Goal: Task Accomplishment & Management: Use online tool/utility

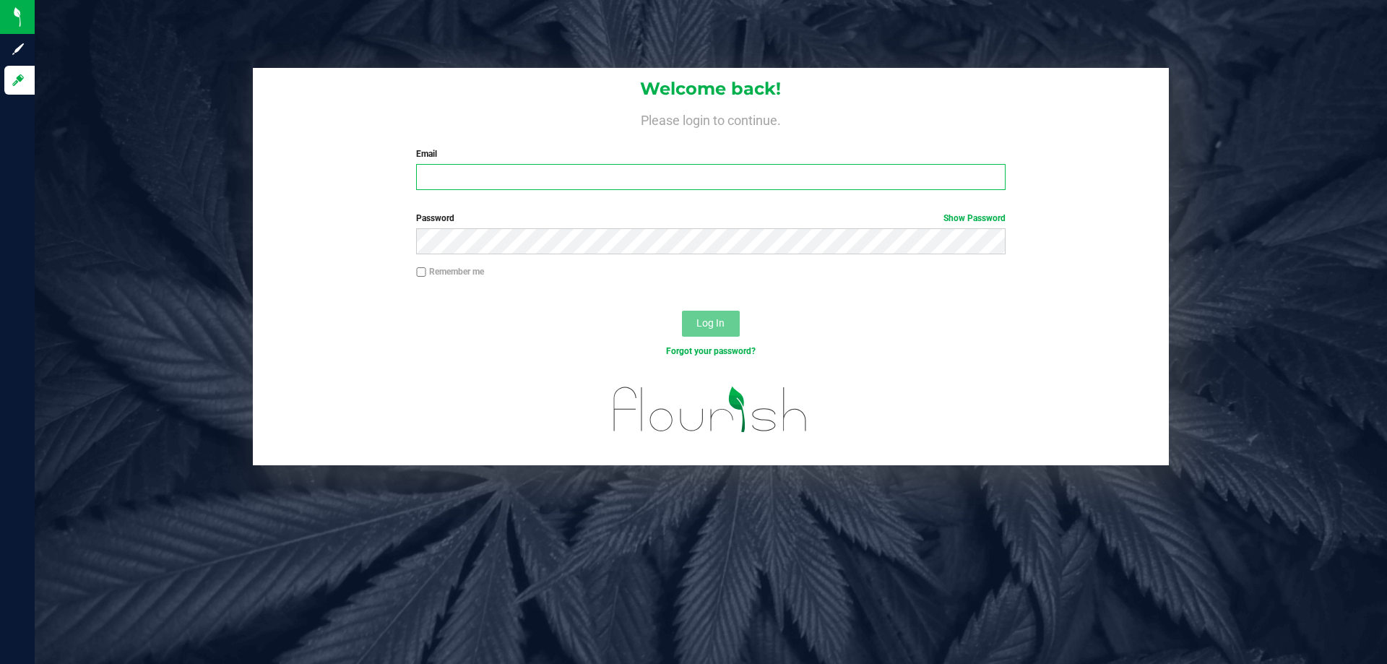
click at [652, 175] on input "Email" at bounding box center [710, 177] width 589 height 26
type input "[EMAIL_ADDRESS][DOMAIN_NAME]"
click at [444, 220] on span "Password" at bounding box center [435, 218] width 38 height 10
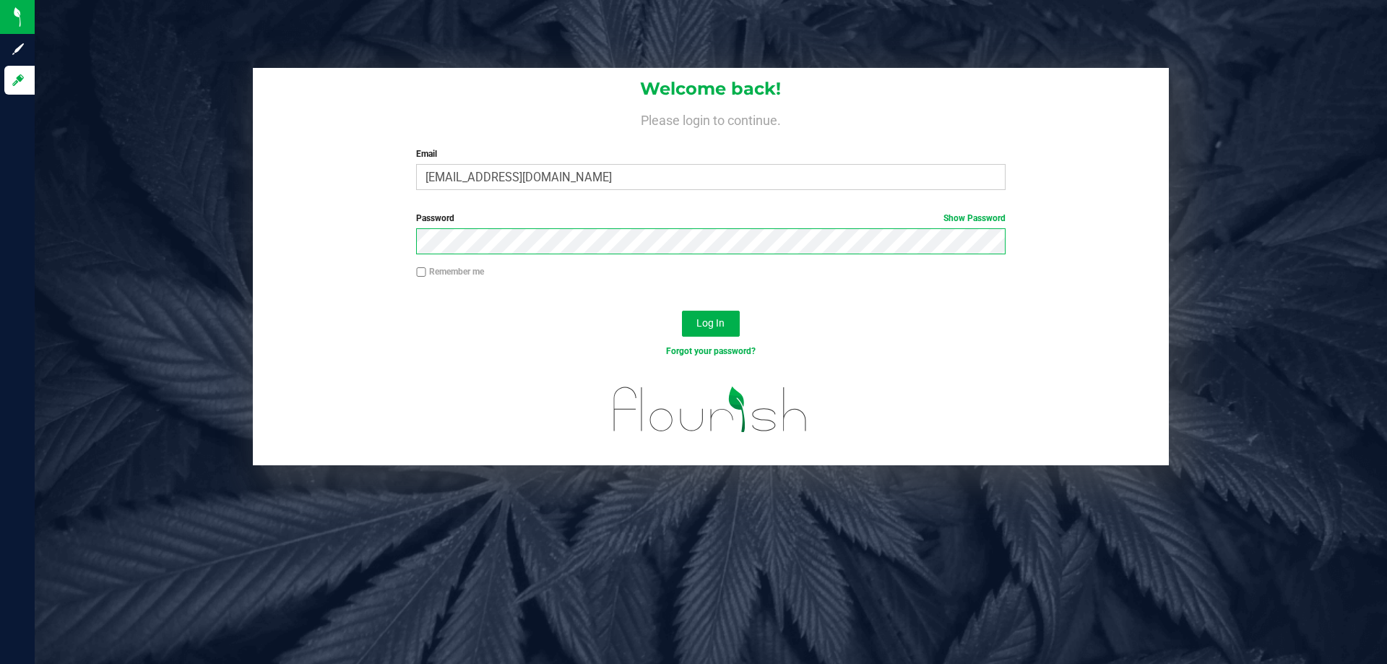
click at [682, 311] on button "Log In" at bounding box center [711, 324] width 58 height 26
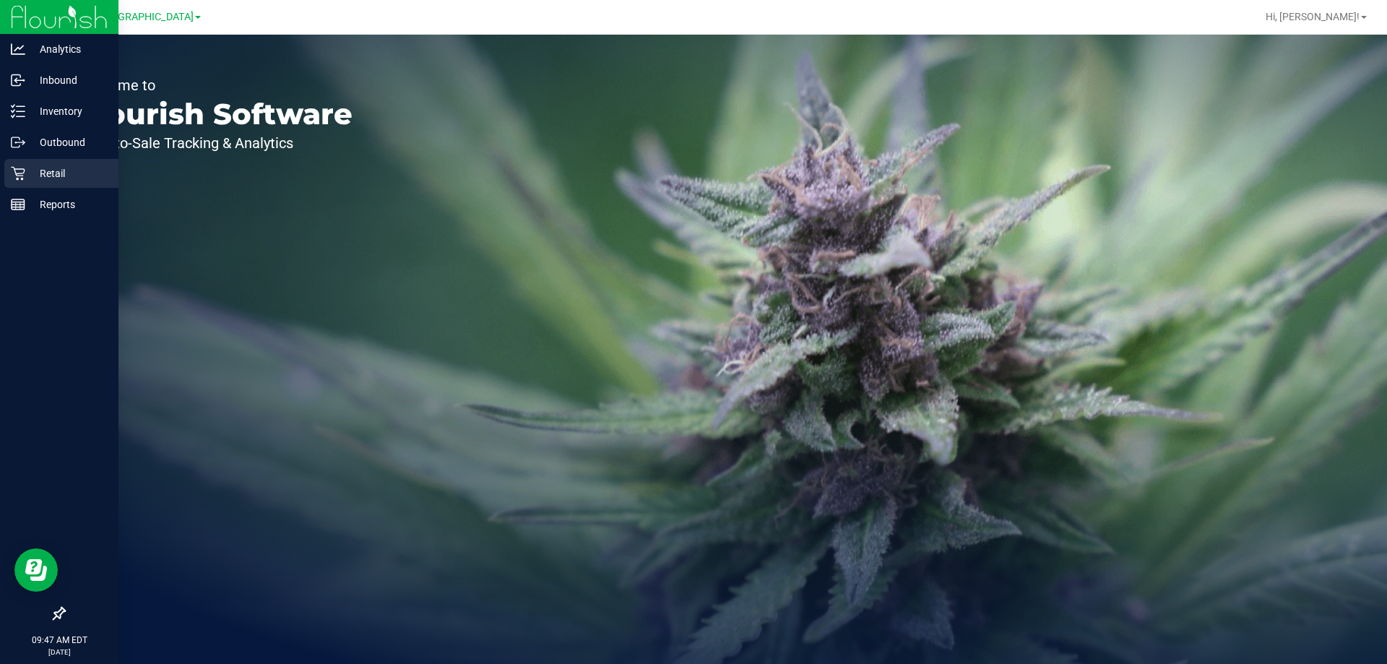
click at [30, 169] on p "Retail" at bounding box center [68, 173] width 87 height 17
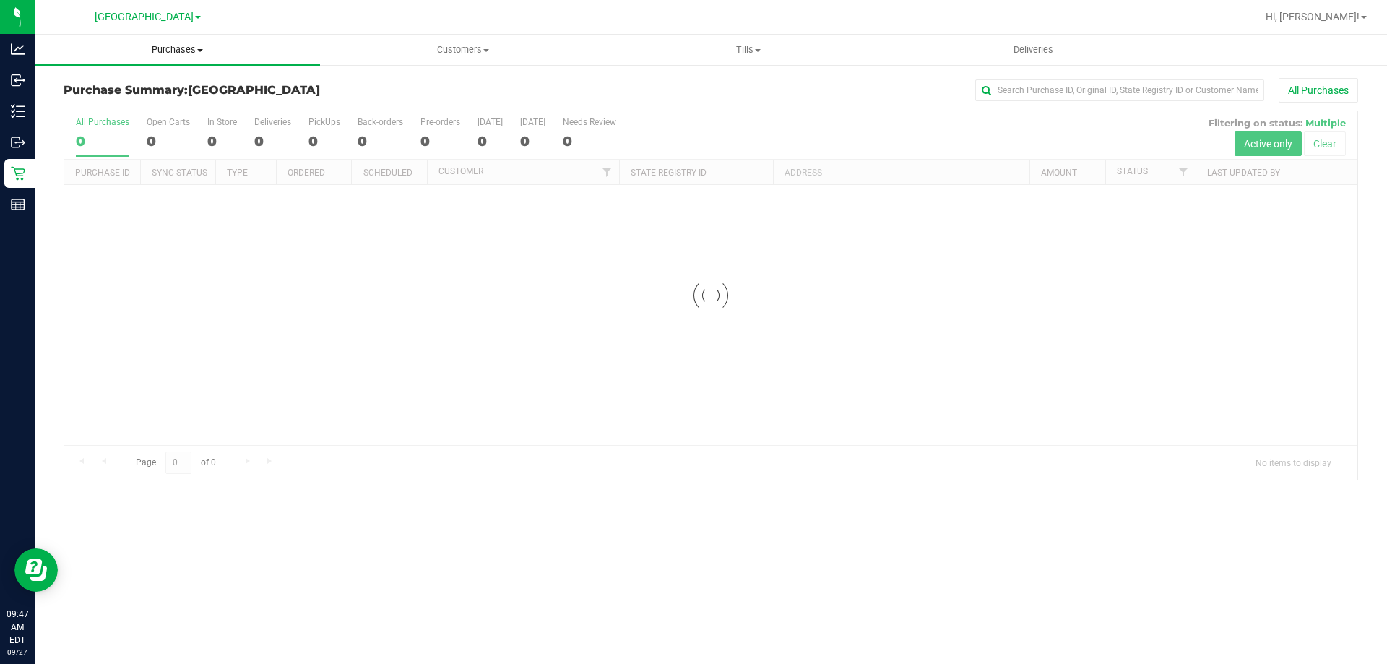
click at [185, 46] on span "Purchases" at bounding box center [177, 49] width 285 height 13
click at [171, 102] on li "Fulfillment" at bounding box center [177, 104] width 285 height 17
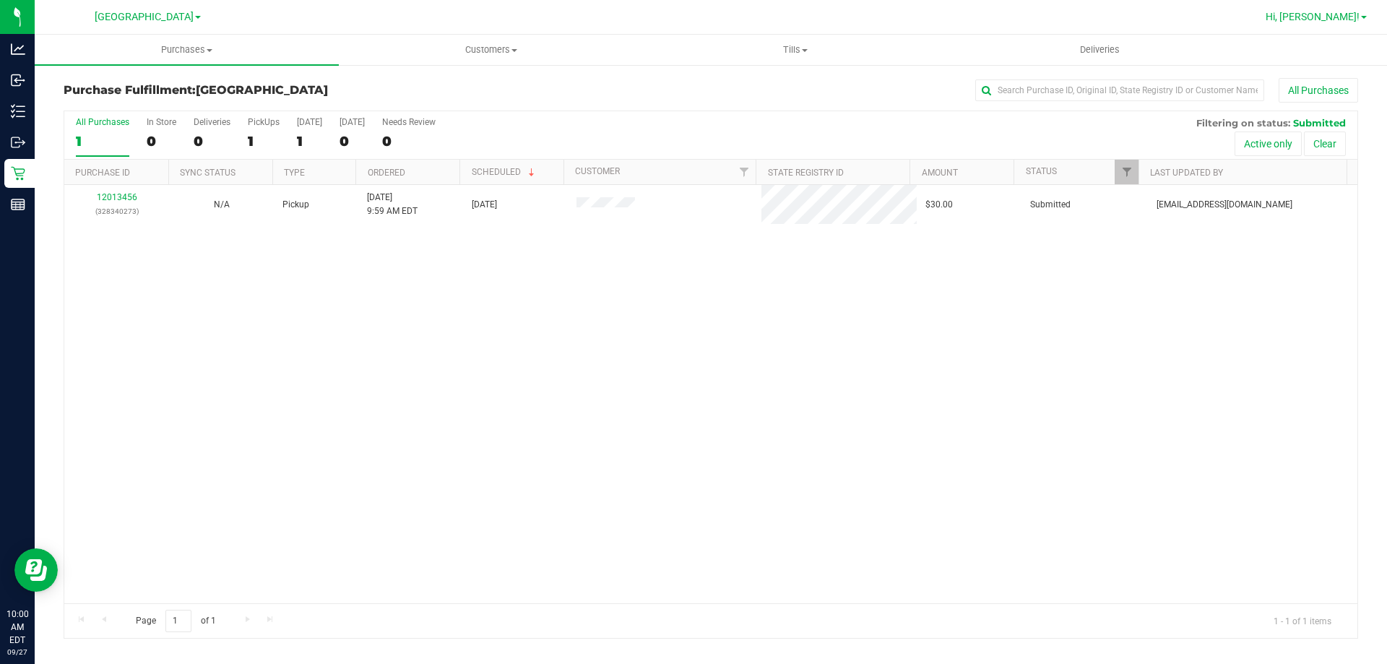
click at [1365, 17] on span at bounding box center [1364, 17] width 6 height 3
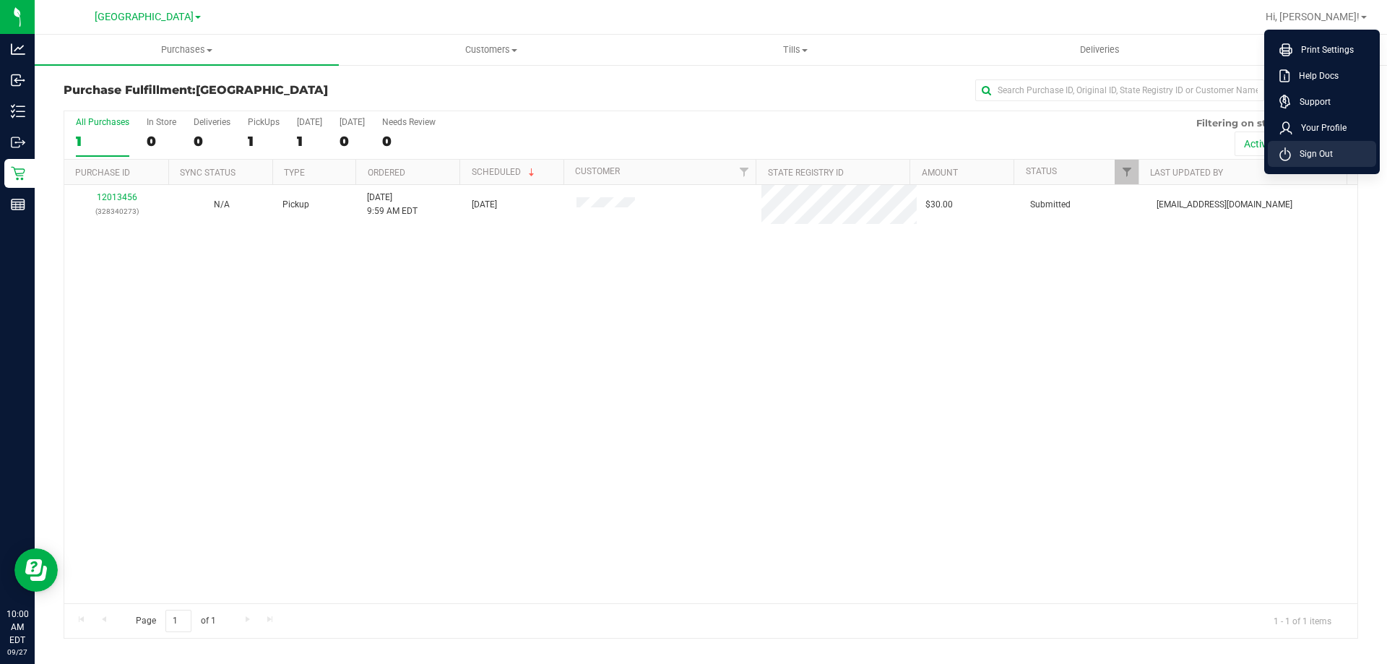
click at [1342, 147] on li "Sign Out" at bounding box center [1321, 154] width 108 height 26
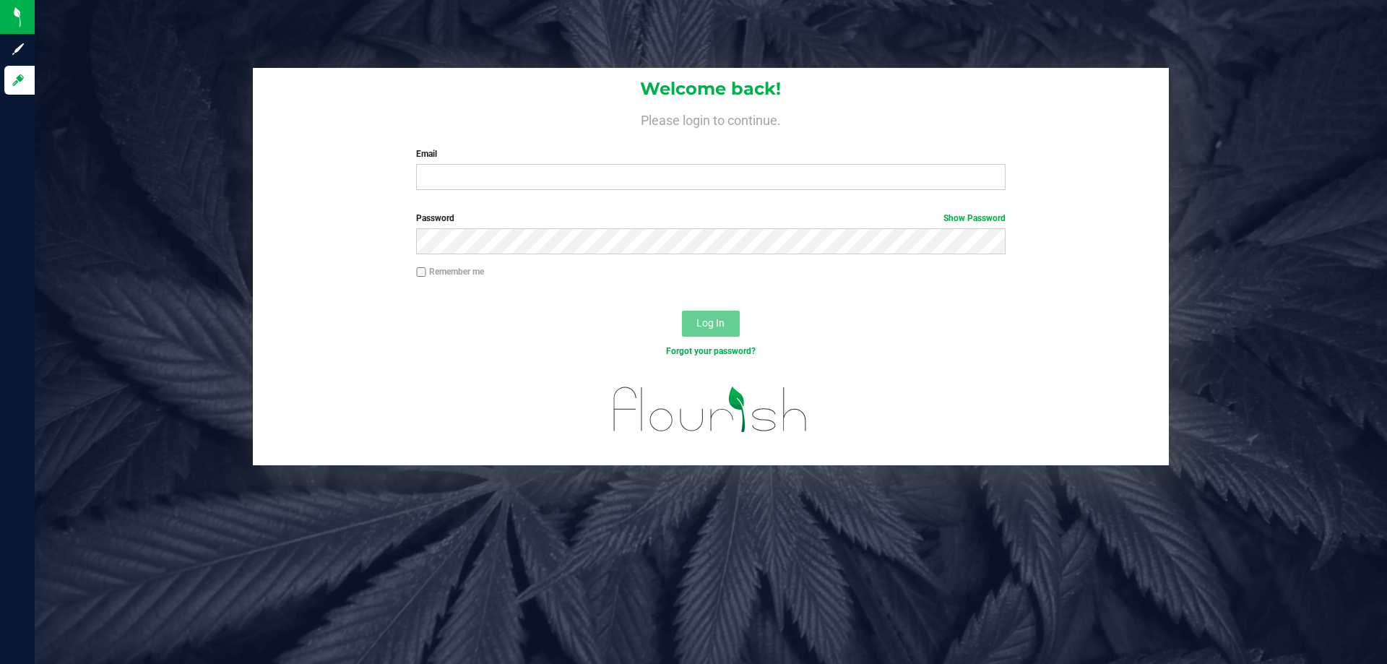
click at [1275, 80] on div "Welcome back! Please login to continue. Email Required Please format your email…" at bounding box center [711, 266] width 1374 height 397
